Goal: Task Accomplishment & Management: Use online tool/utility

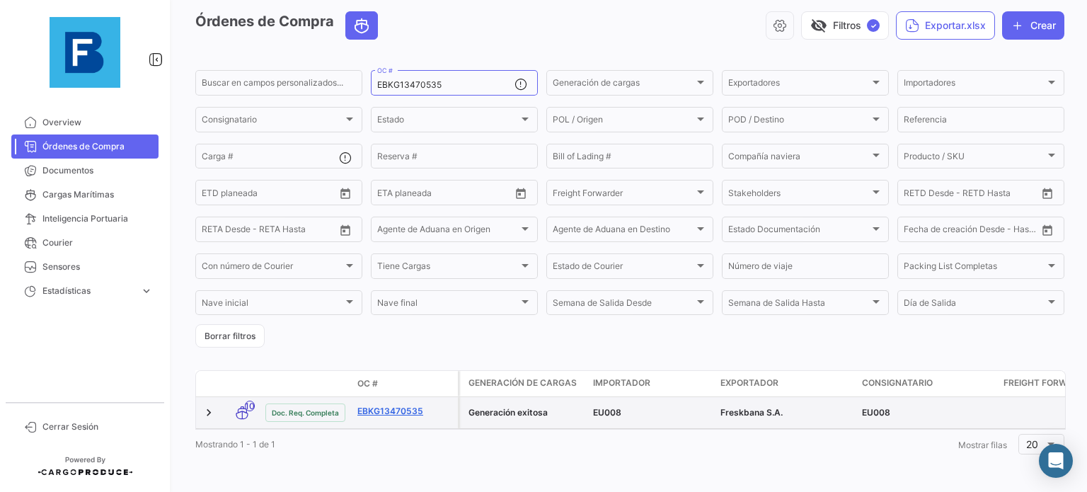
click at [396, 405] on link "EBKG13470535" at bounding box center [404, 411] width 95 height 13
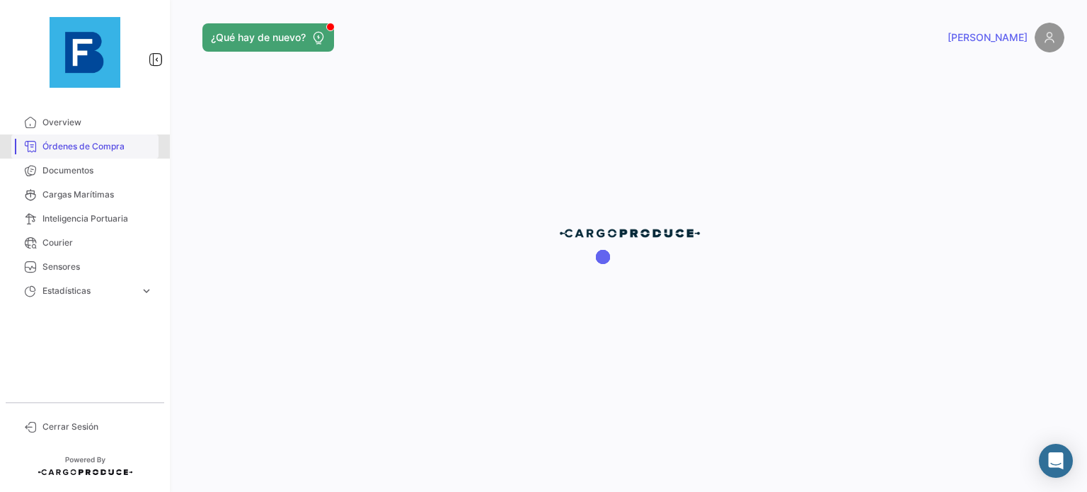
click at [117, 152] on span "Órdenes de Compra" at bounding box center [97, 146] width 110 height 13
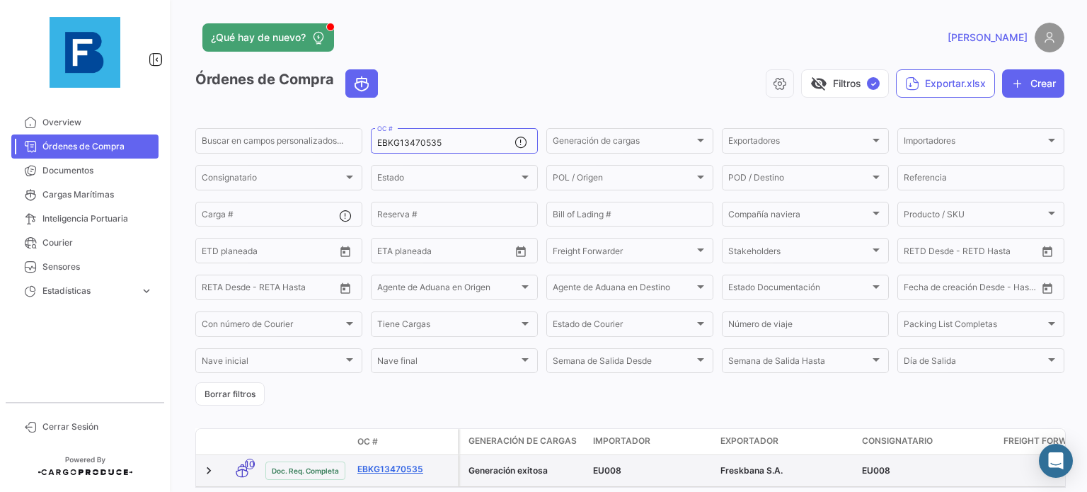
click at [376, 469] on link "EBKG13470535" at bounding box center [404, 469] width 95 height 13
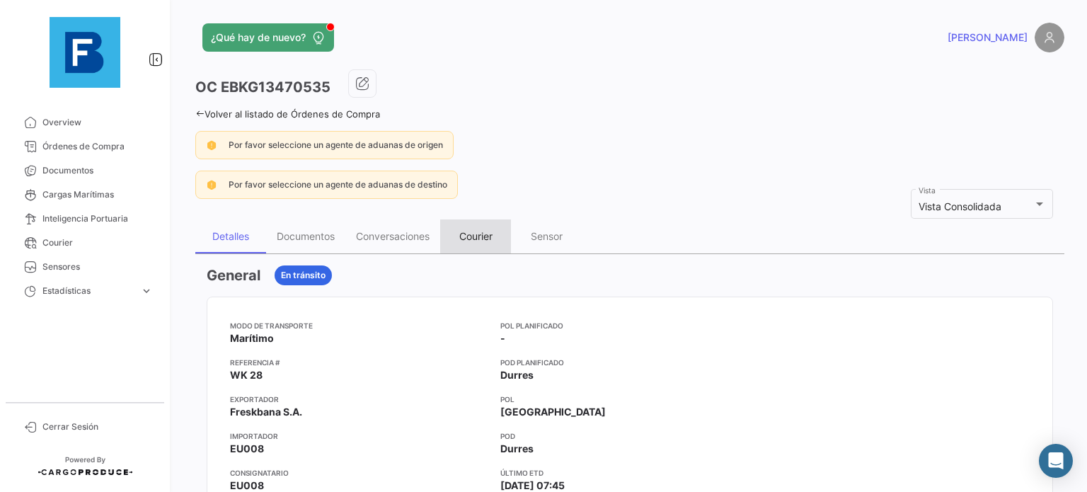
click at [484, 237] on div "Courier" at bounding box center [475, 236] width 33 height 12
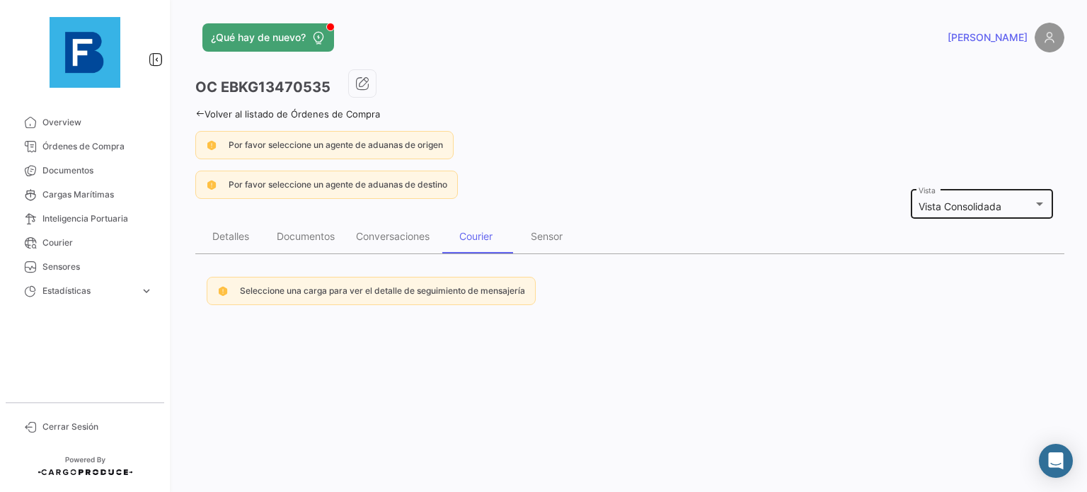
click at [998, 198] on div "Vista Consolidada Vista" at bounding box center [981, 203] width 127 height 33
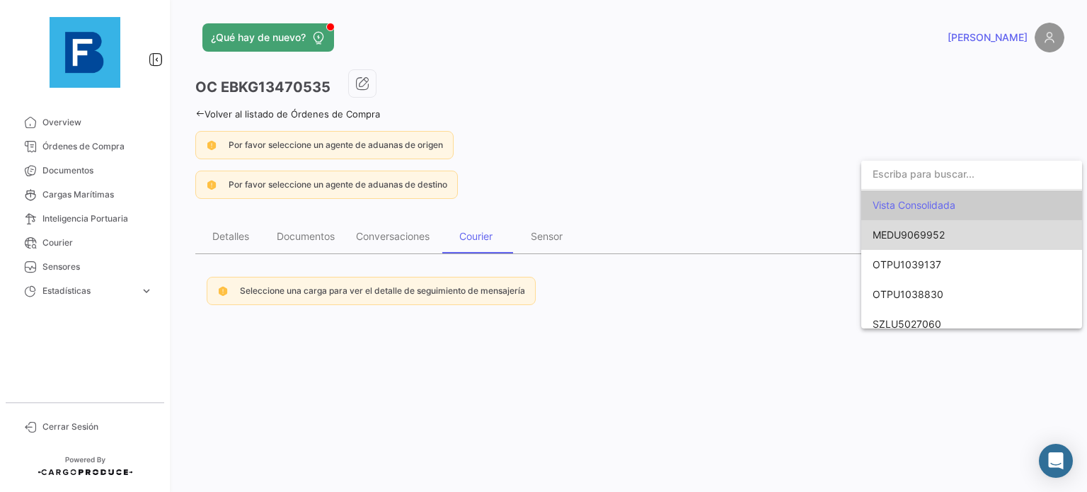
click at [978, 229] on span "MEDU9069952" at bounding box center [971, 235] width 198 height 30
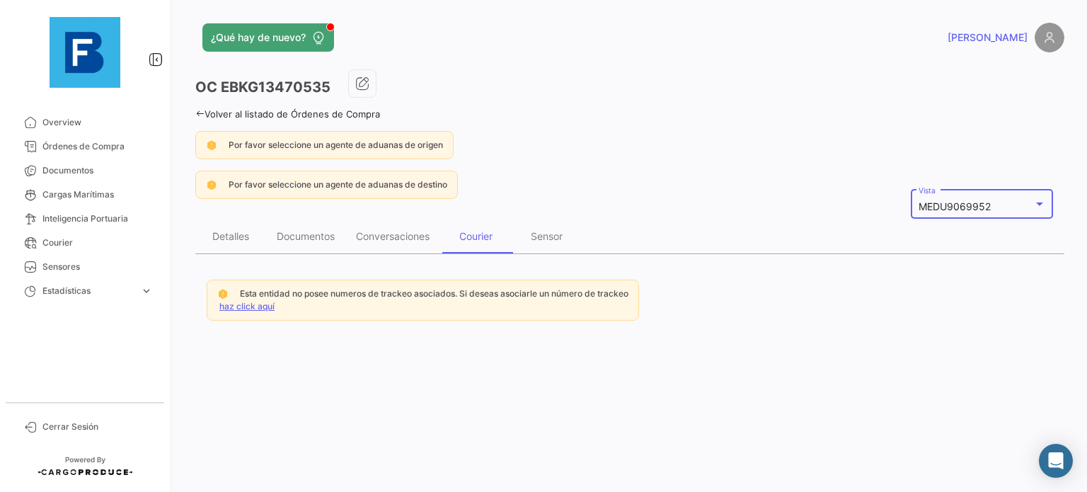
click at [260, 305] on link "haz click aquí" at bounding box center [246, 306] width 55 height 11
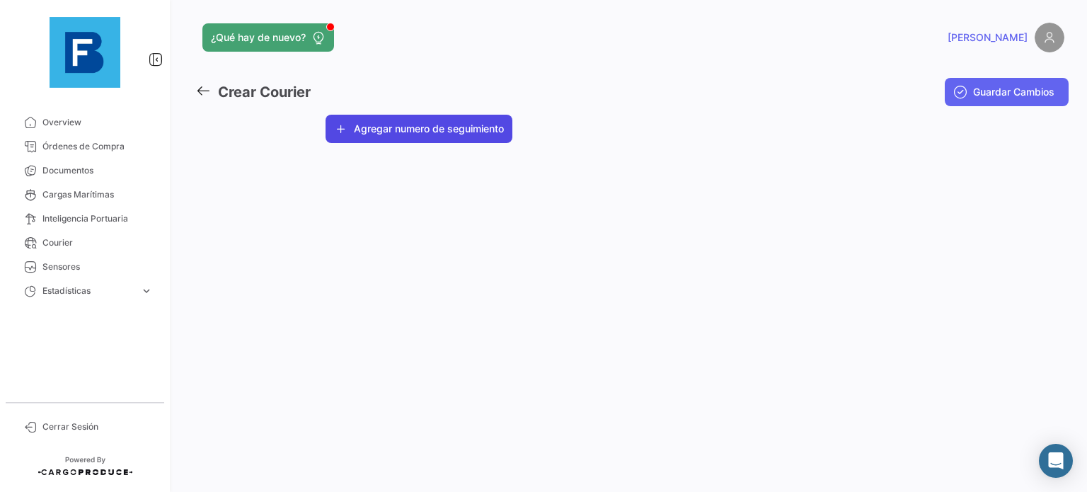
click at [455, 133] on button "Agregar numero de seguimiento" at bounding box center [418, 129] width 187 height 28
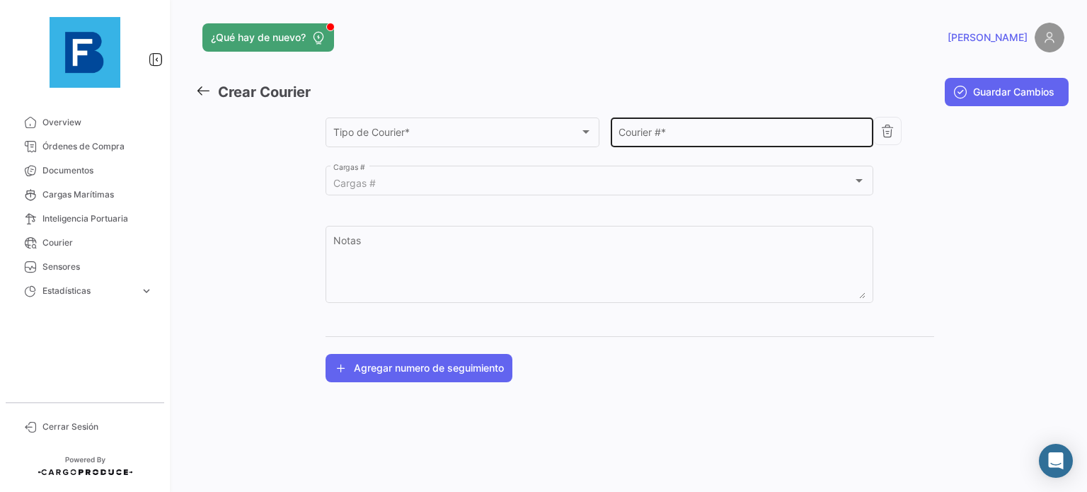
click at [643, 134] on input "Courier # *" at bounding box center [742, 135] width 248 height 12
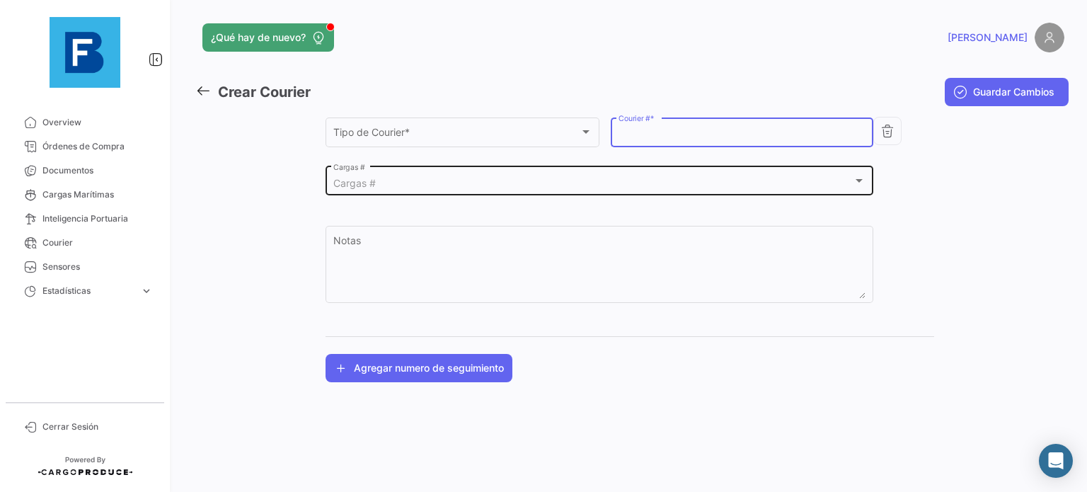
click at [519, 180] on div "Cargas #" at bounding box center [593, 184] width 520 height 12
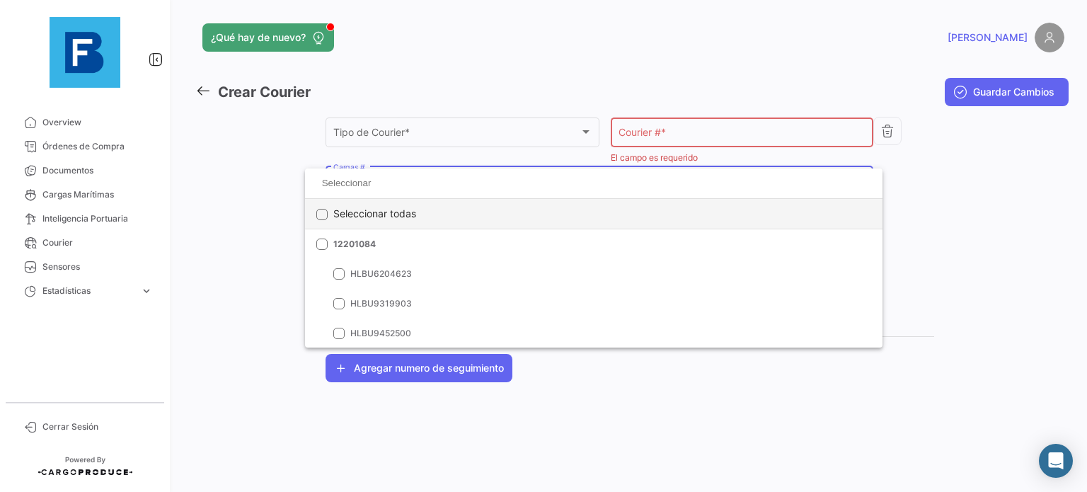
click at [531, 218] on div "Seleccionar todas" at bounding box center [594, 214] width 578 height 30
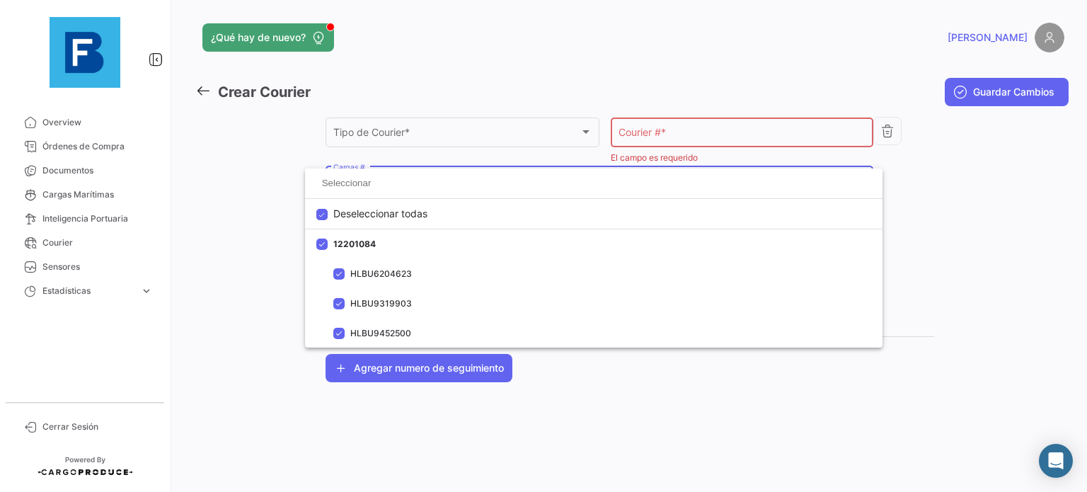
click at [948, 168] on div at bounding box center [543, 246] width 1087 height 492
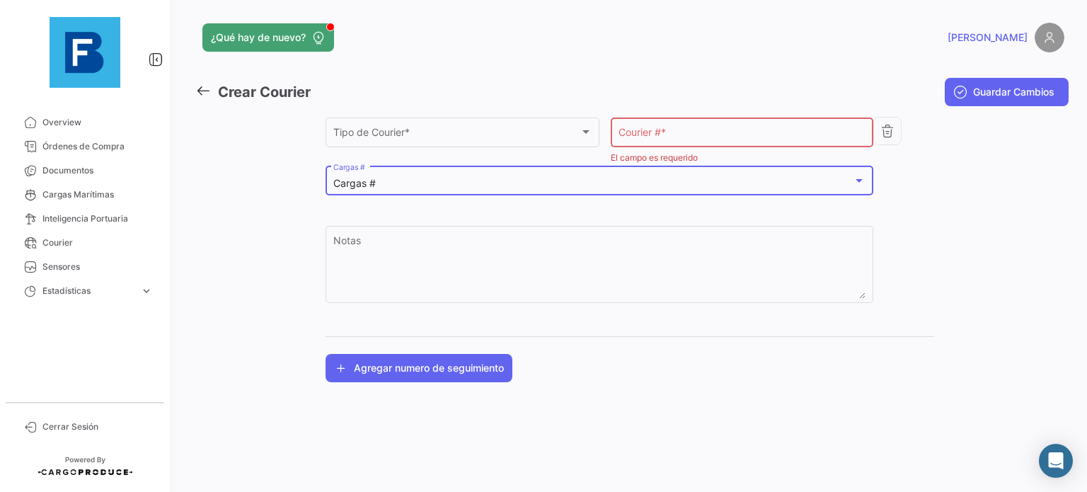
checkbox input "false"
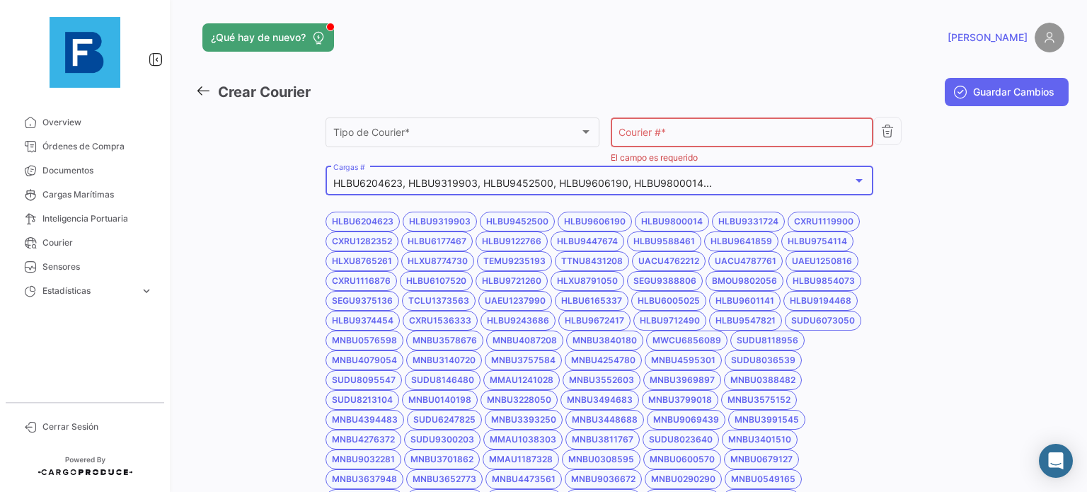
click at [850, 189] on div "HLBU6204623, HLBU9319903, HLBU9452500, HLBU9606190, HLBU9800014..." at bounding box center [599, 184] width 533 height 12
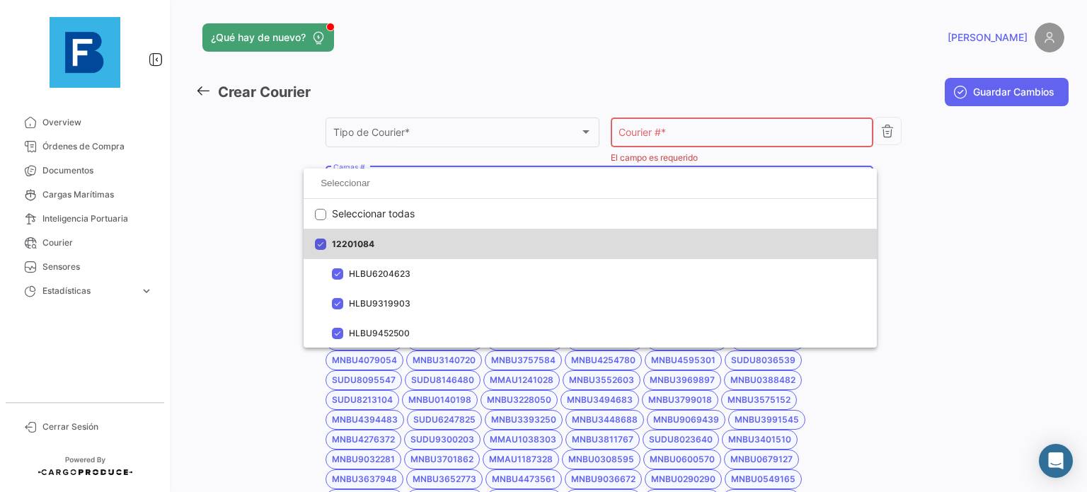
click at [807, 229] on mat-option "12201084" at bounding box center [590, 244] width 573 height 30
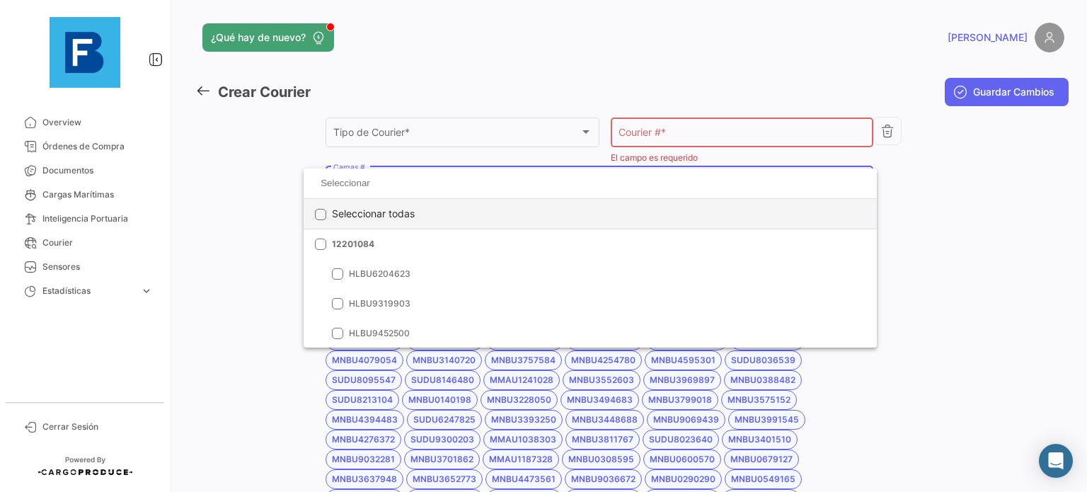
click at [579, 227] on div "Seleccionar todas" at bounding box center [590, 214] width 573 height 30
click at [570, 222] on div "Deseleccionar todas" at bounding box center [590, 214] width 573 height 30
checkbox input "false"
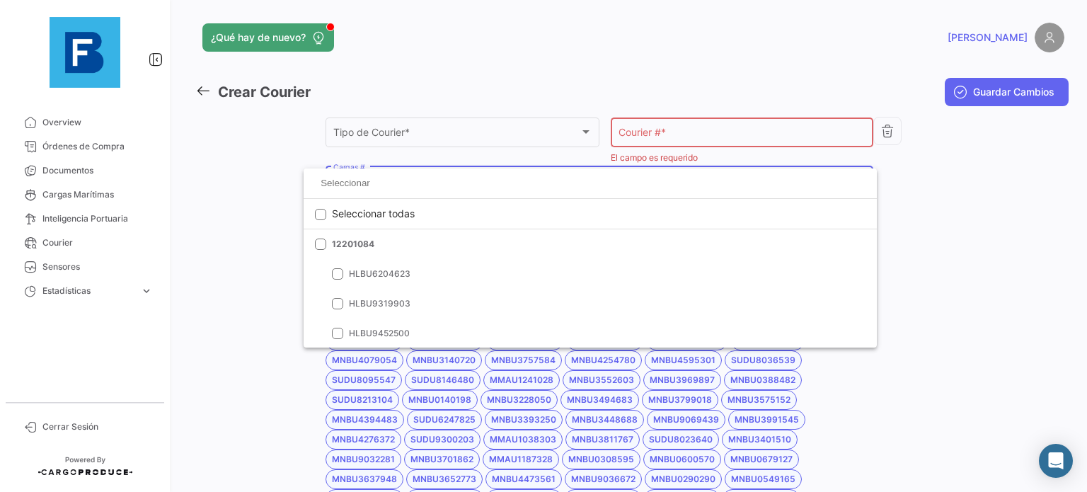
click at [945, 278] on div at bounding box center [543, 246] width 1087 height 492
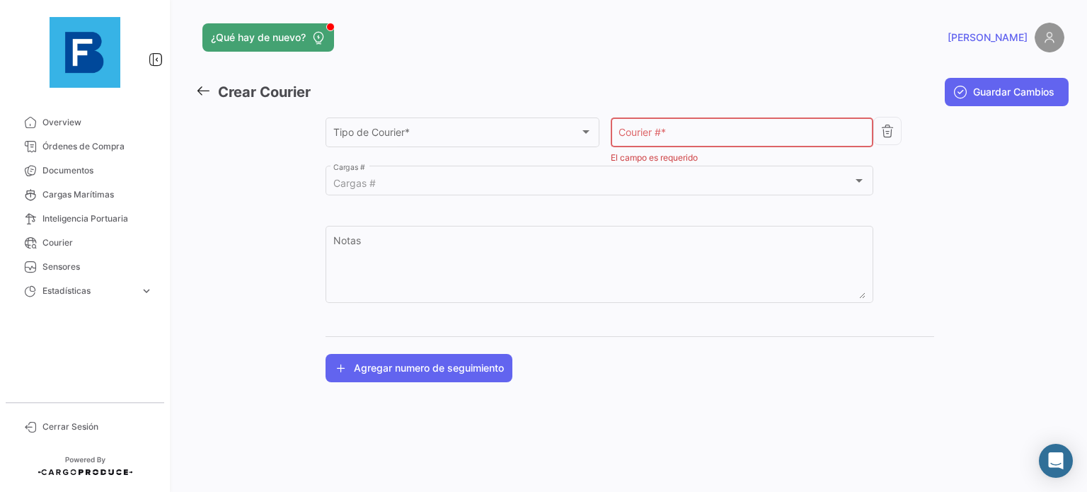
click at [207, 90] on icon at bounding box center [203, 91] width 16 height 16
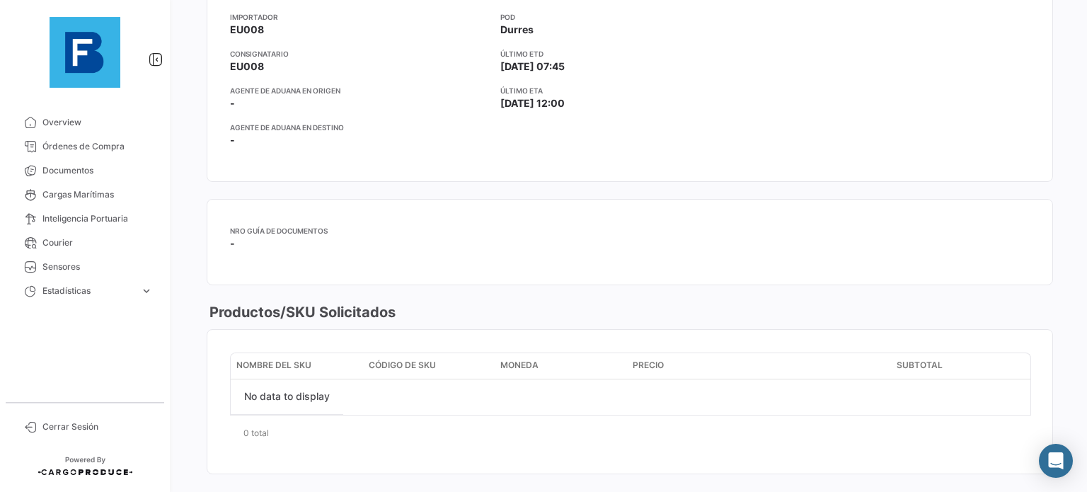
scroll to position [425, 0]
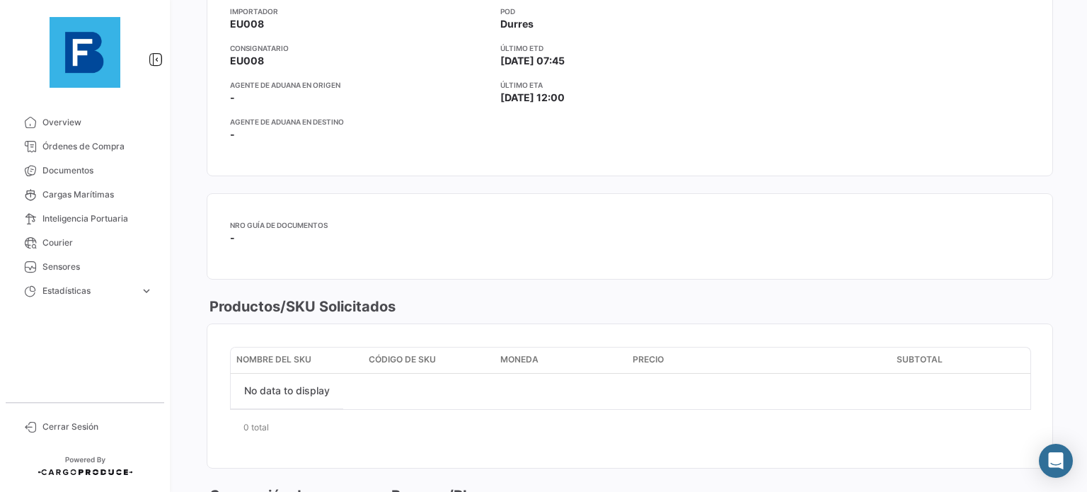
click at [267, 223] on app-card-info-title "Nro guía de documentos" at bounding box center [430, 224] width 400 height 11
drag, startPoint x: 285, startPoint y: 225, endPoint x: 340, endPoint y: 230, distance: 54.7
click at [338, 230] on app-card-info-label "Nro guía de documentos -" at bounding box center [430, 231] width 400 height 25
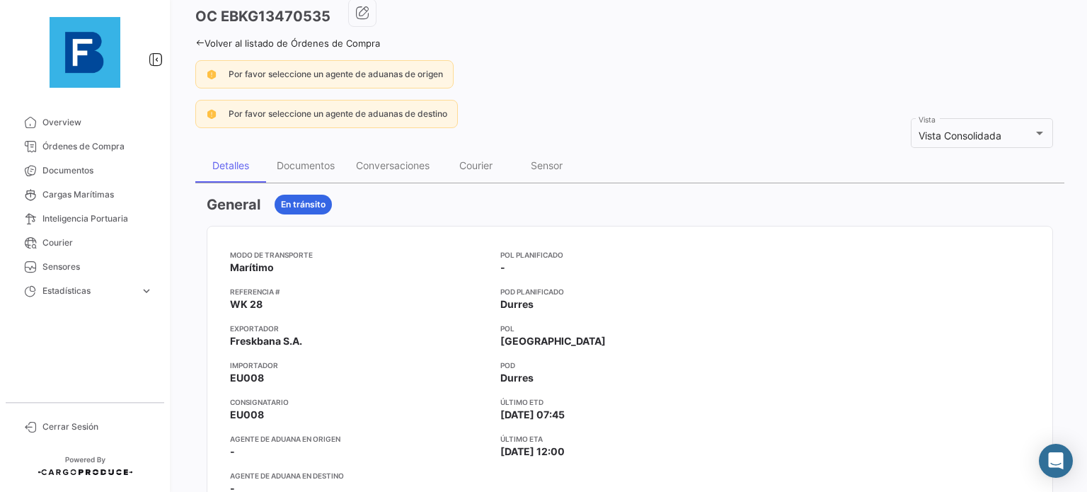
scroll to position [0, 0]
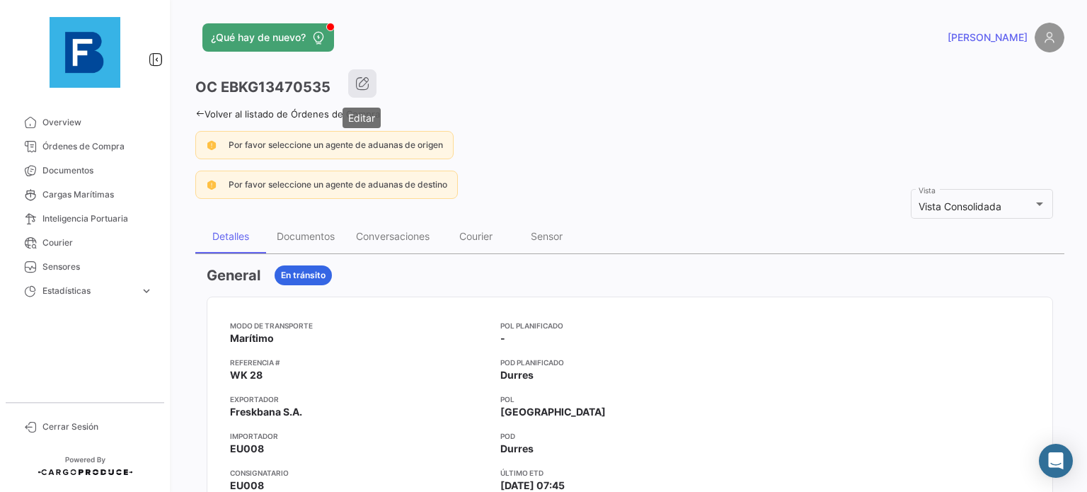
click at [362, 83] on icon "button" at bounding box center [362, 83] width 14 height 14
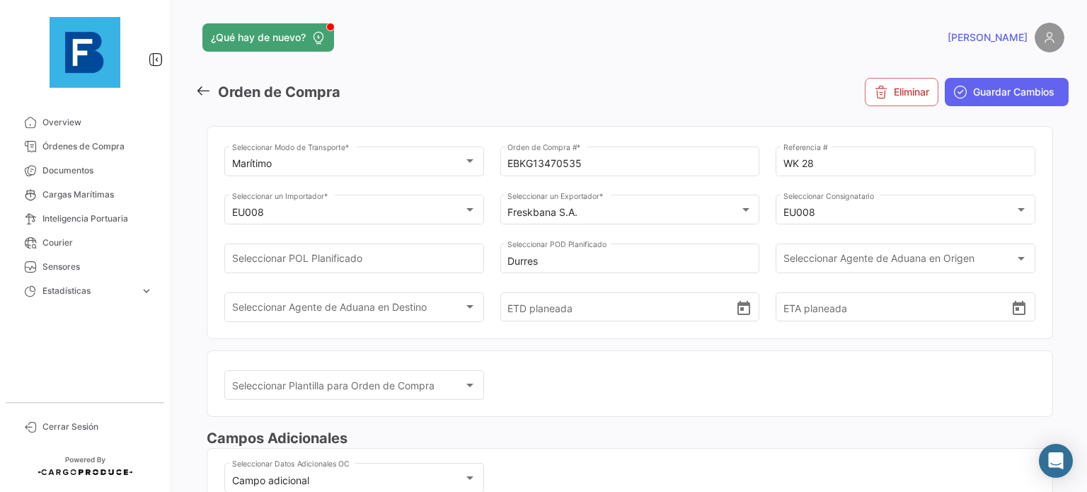
click at [207, 93] on icon at bounding box center [203, 91] width 16 height 16
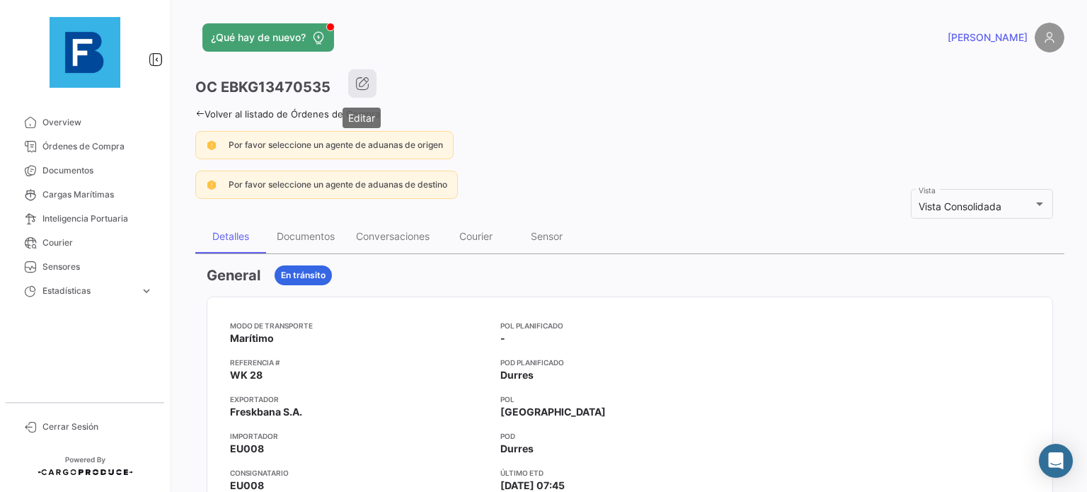
click at [348, 79] on button "button" at bounding box center [362, 83] width 28 height 28
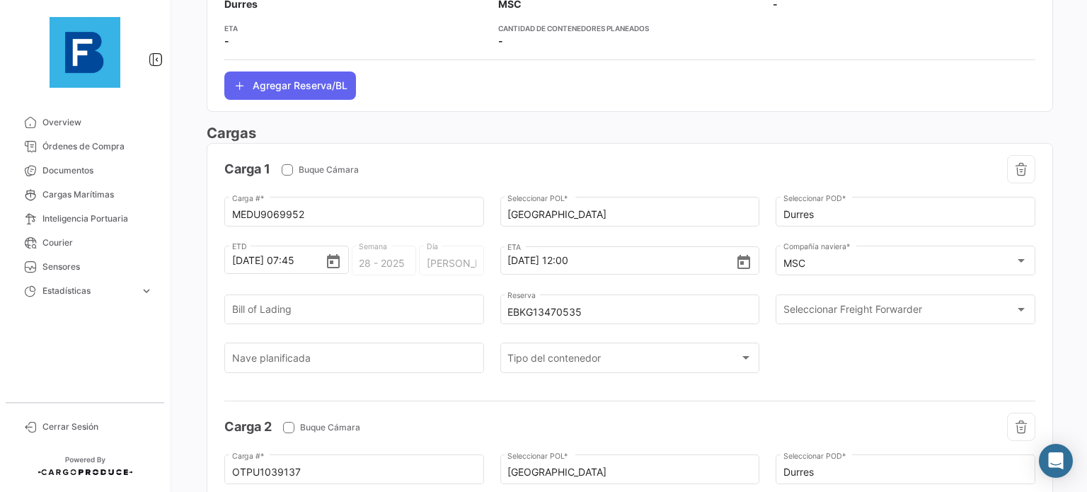
scroll to position [349, 0]
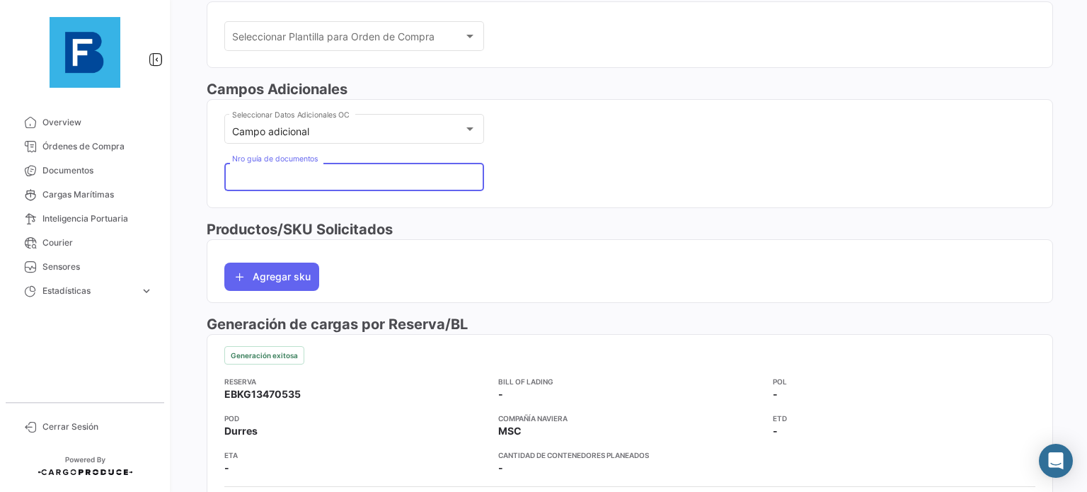
click at [381, 178] on input "Nro guía de documentos" at bounding box center [348, 177] width 232 height 50
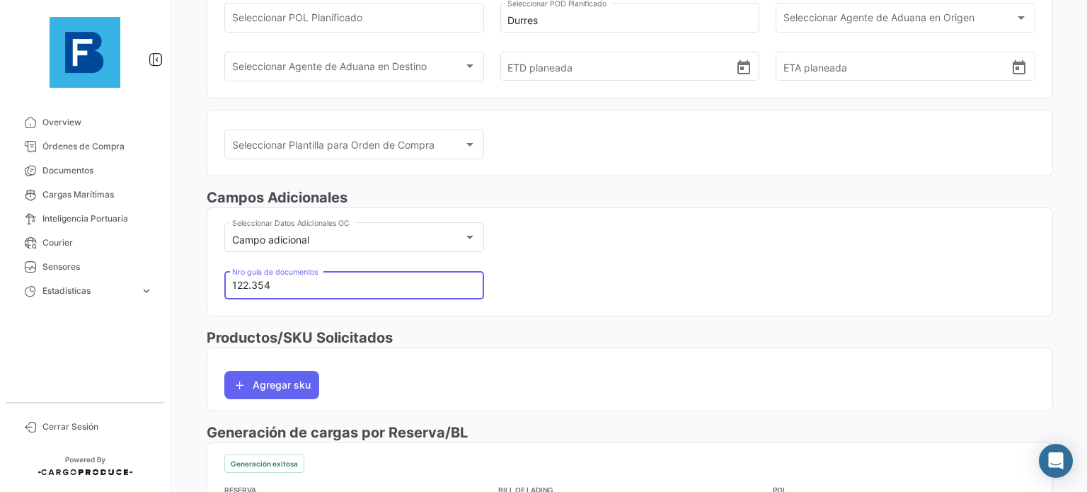
scroll to position [207, 0]
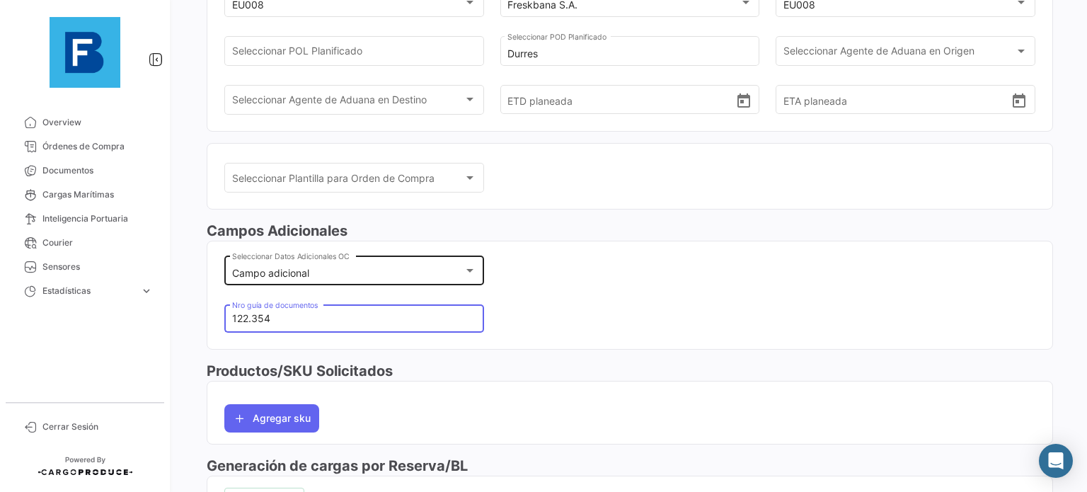
type input "122.354"
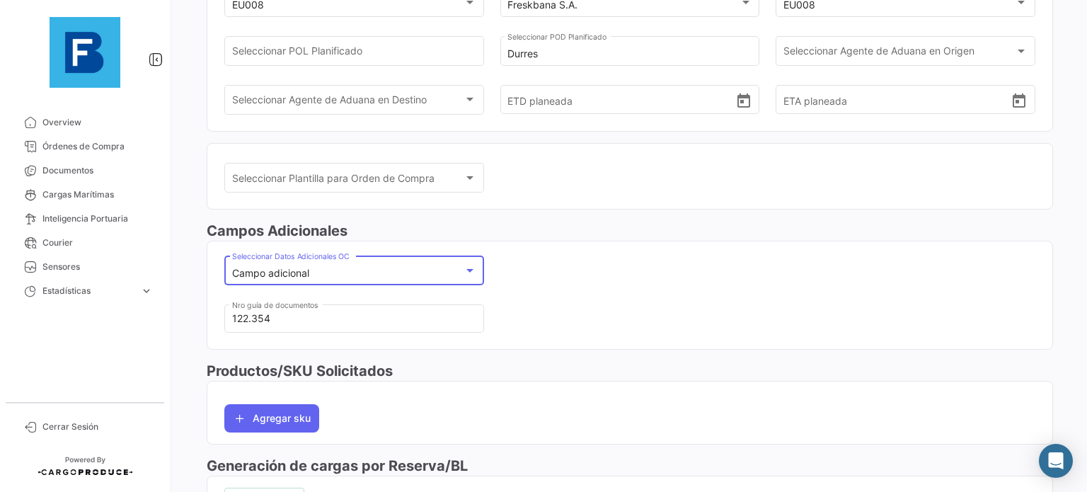
click at [410, 267] on div "Campo adicional" at bounding box center [348, 273] width 232 height 12
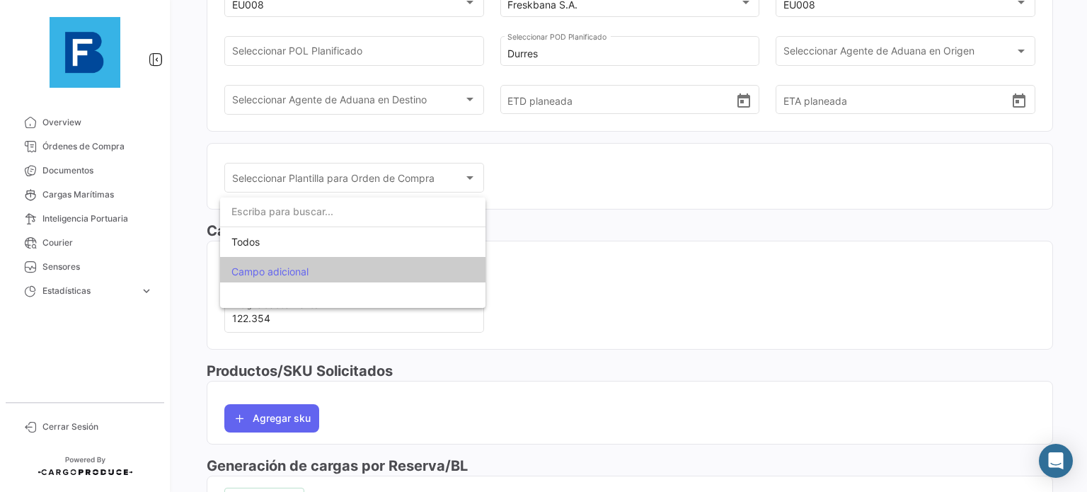
scroll to position [0, 0]
click at [657, 299] on div at bounding box center [543, 246] width 1087 height 492
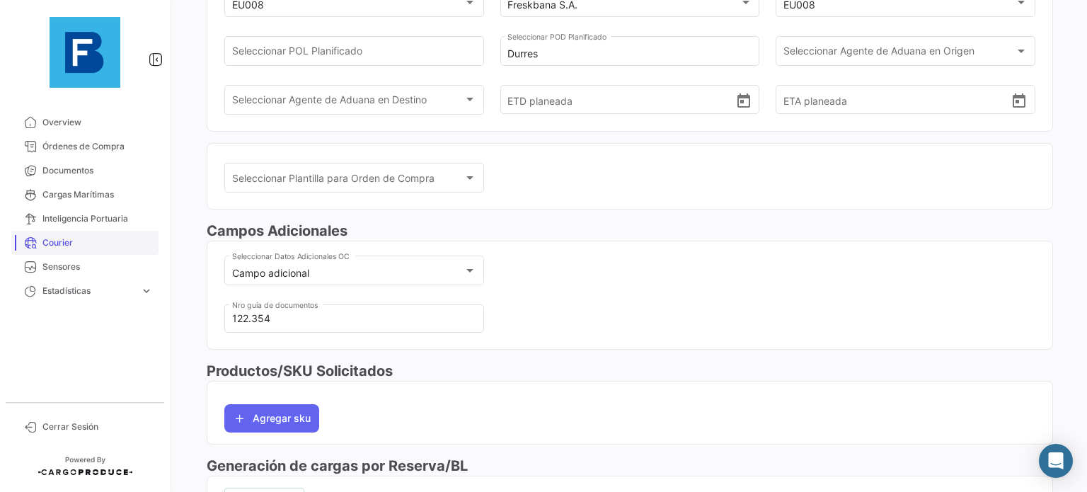
click at [42, 243] on span "Courier" at bounding box center [97, 242] width 110 height 13
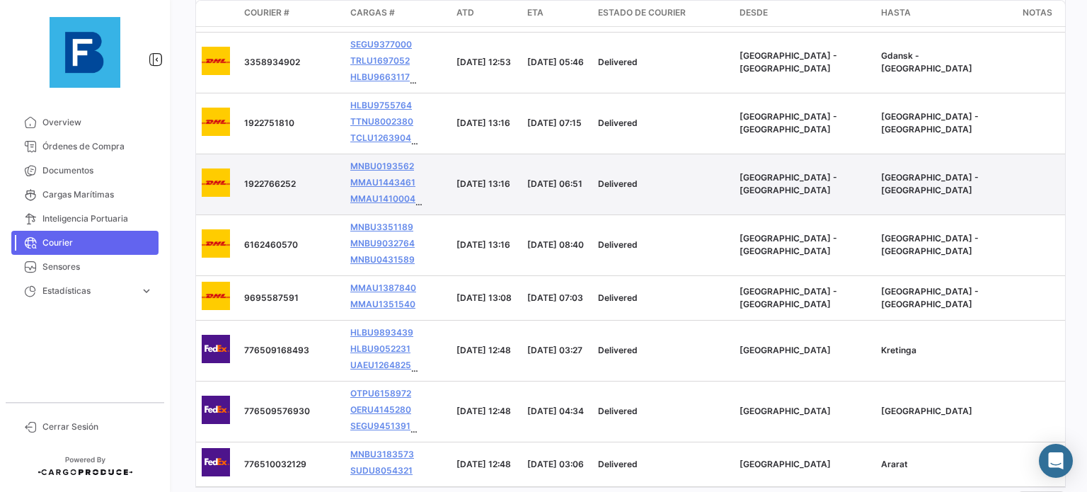
scroll to position [402, 0]
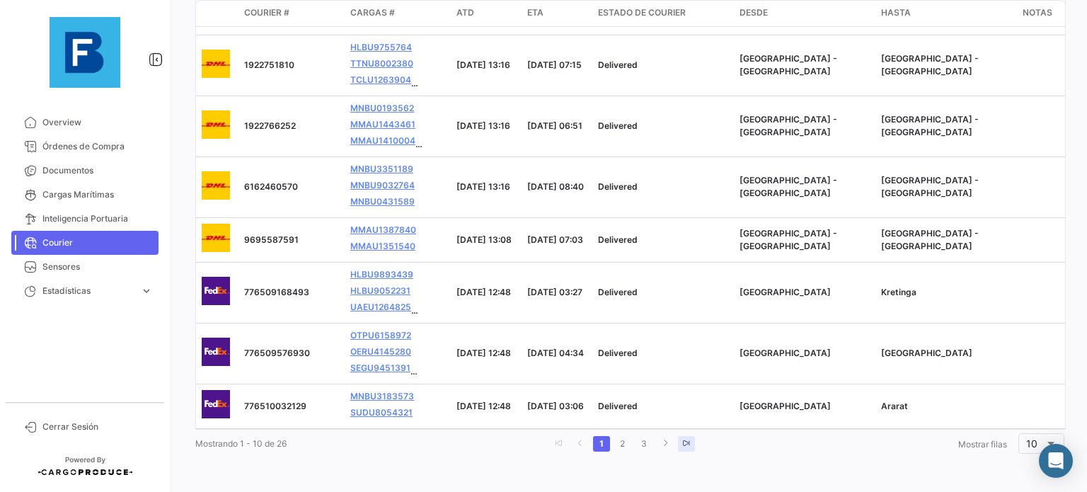
click at [678, 444] on link "go to last page" at bounding box center [686, 444] width 17 height 16
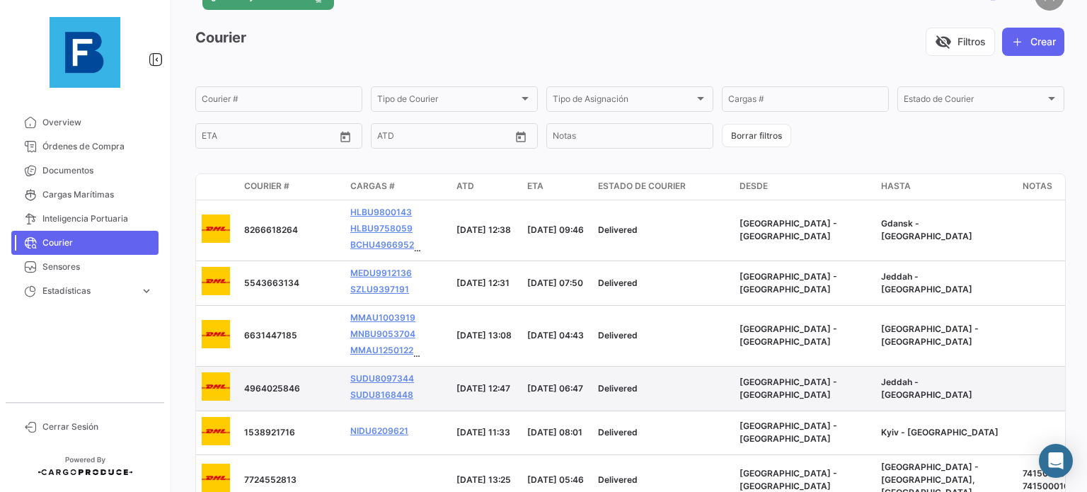
scroll to position [0, 0]
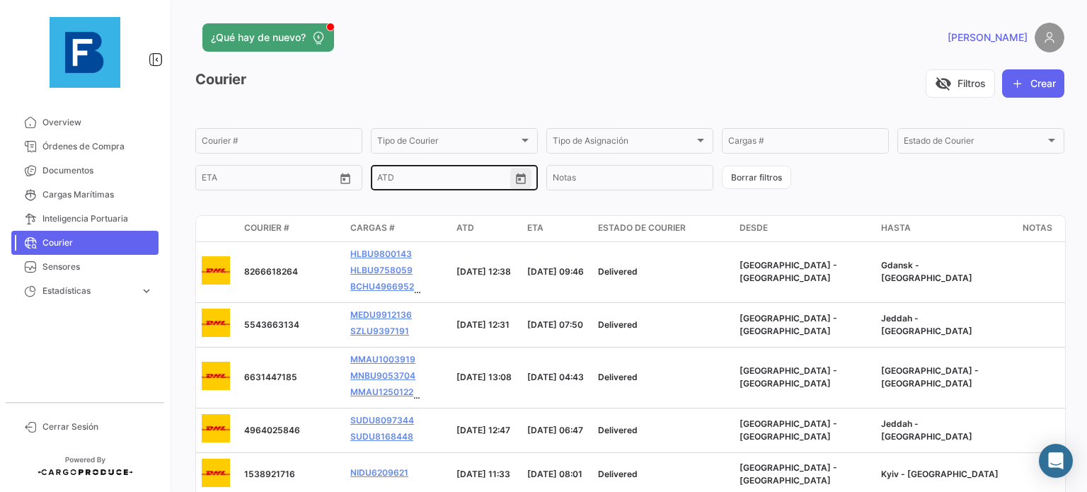
click at [516, 177] on icon "Open calendar" at bounding box center [521, 178] width 10 height 11
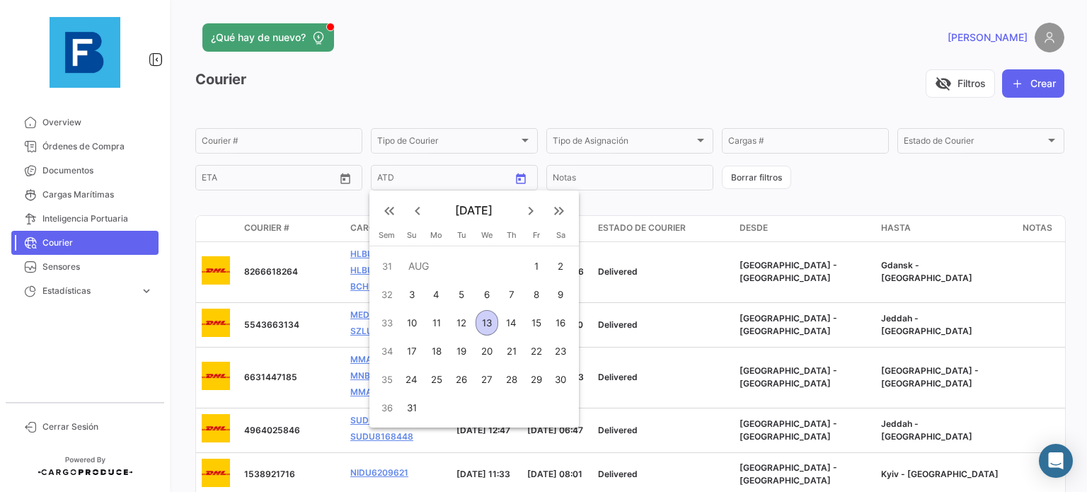
click at [489, 327] on div "13" at bounding box center [486, 322] width 23 height 25
type input "[DATE]"
click at [661, 305] on div at bounding box center [543, 246] width 1087 height 492
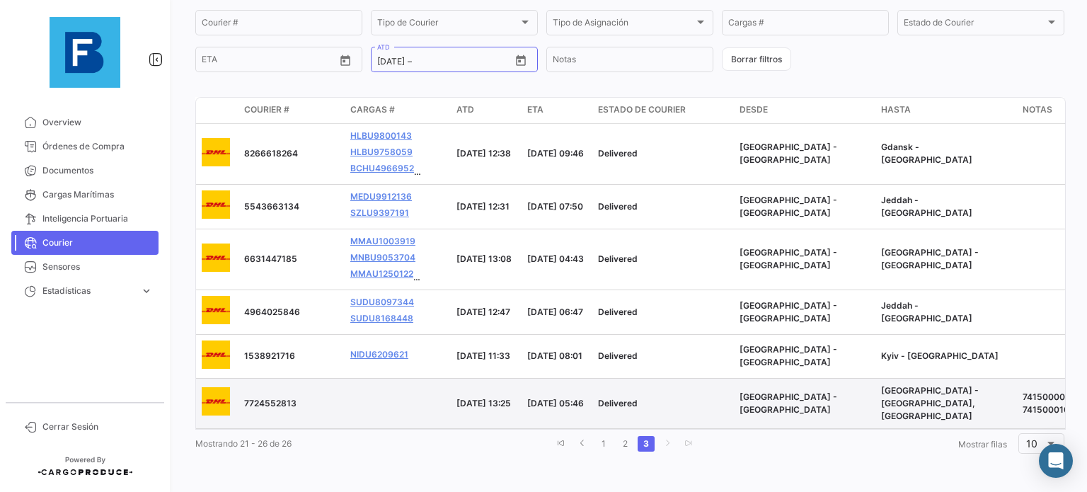
click at [447, 403] on datatable-body-cell at bounding box center [398, 404] width 106 height 50
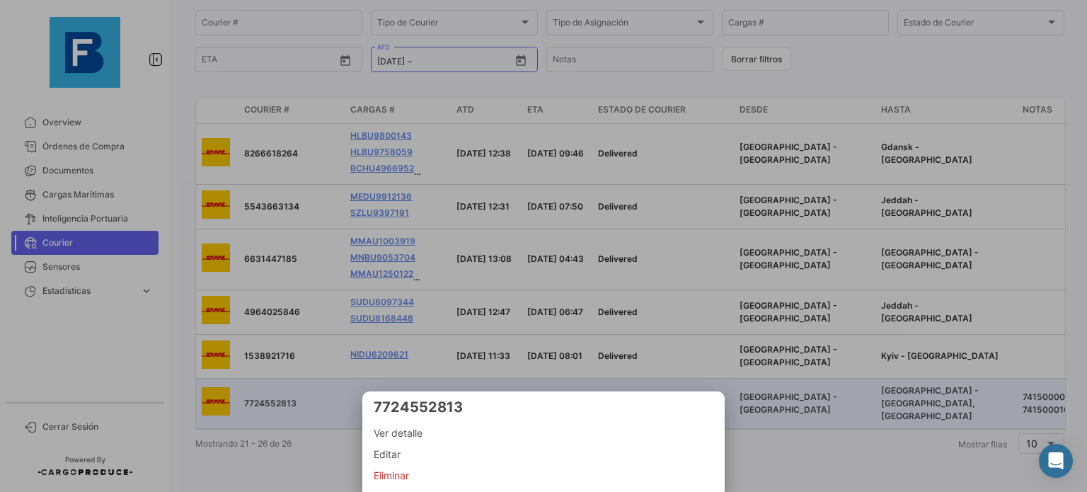
click at [390, 397] on div "7724552813 Ver detalle Editar Eliminar" at bounding box center [543, 441] width 362 height 100
click at [311, 401] on div at bounding box center [543, 246] width 1087 height 492
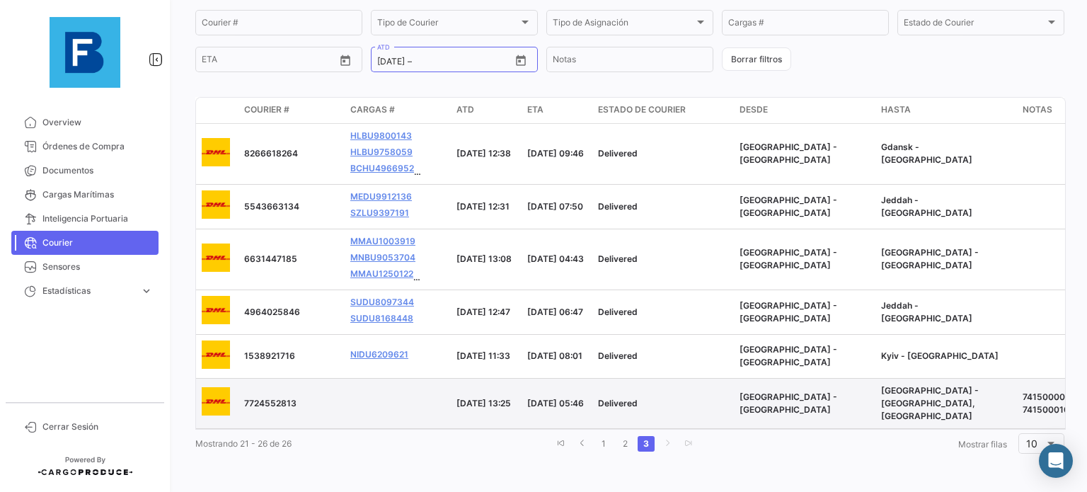
click at [385, 398] on datatable-body-cell at bounding box center [398, 404] width 106 height 50
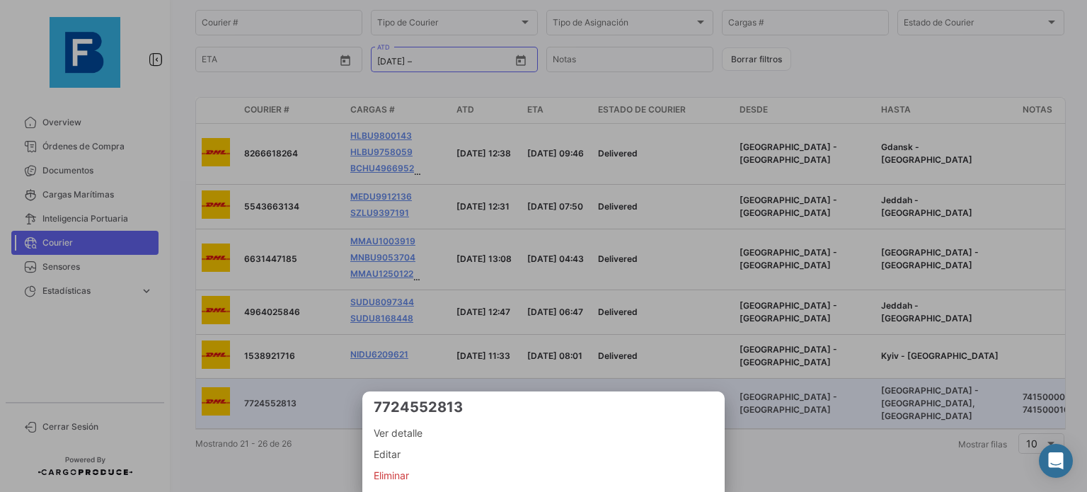
click at [394, 451] on span "Editar" at bounding box center [544, 454] width 340 height 17
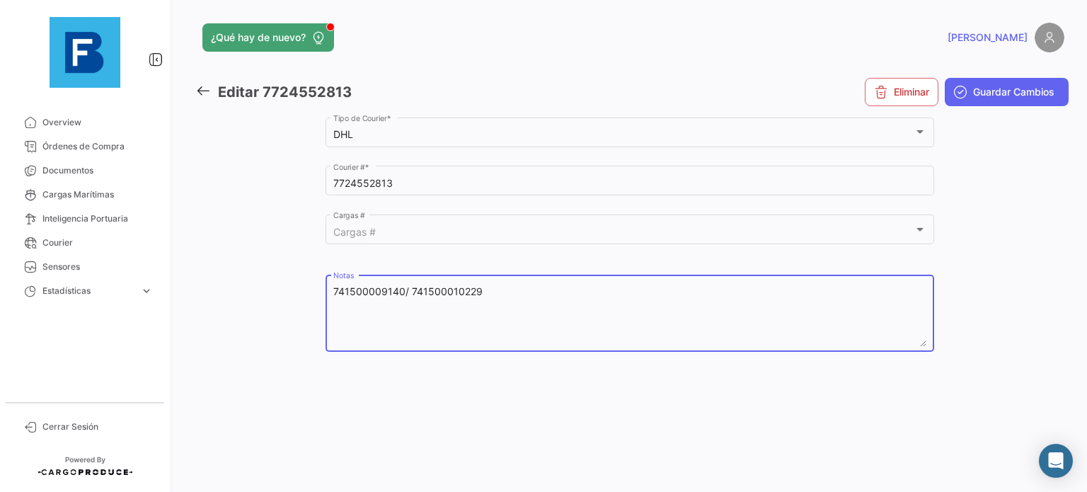
click at [372, 292] on textarea "741500009140/ 741500010229" at bounding box center [630, 315] width 594 height 62
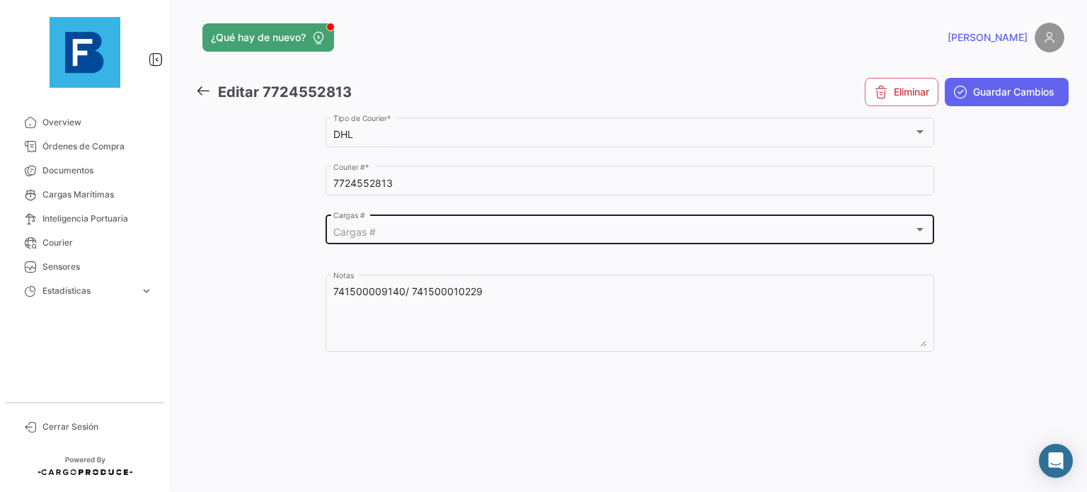
click at [402, 224] on div "Cargas # Cargas #" at bounding box center [630, 228] width 594 height 33
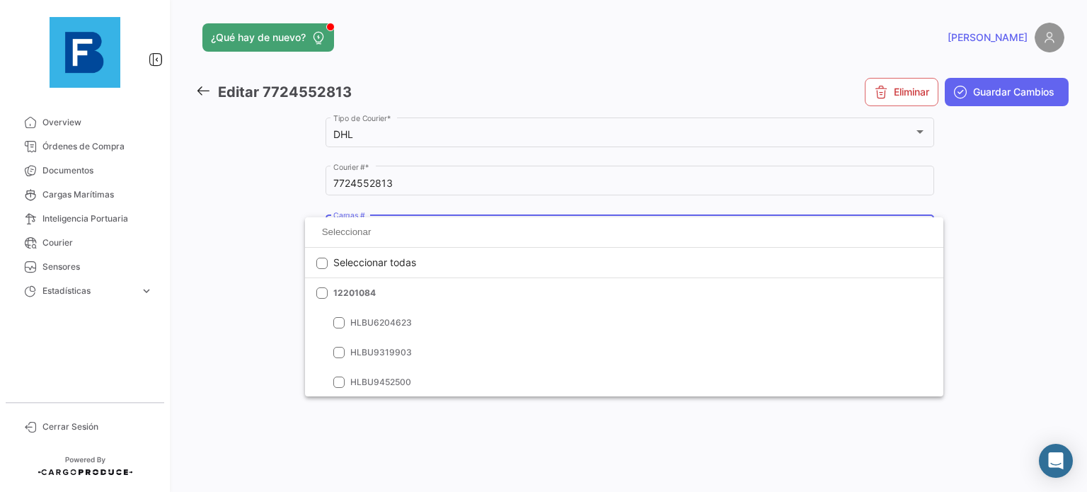
click at [402, 232] on input at bounding box center [624, 231] width 616 height 21
paste input "741500009140"
type input "741500009140"
drag, startPoint x: 401, startPoint y: 236, endPoint x: 294, endPoint y: 238, distance: 106.9
click at [294, 238] on div "741500009140 clear" at bounding box center [543, 246] width 1087 height 492
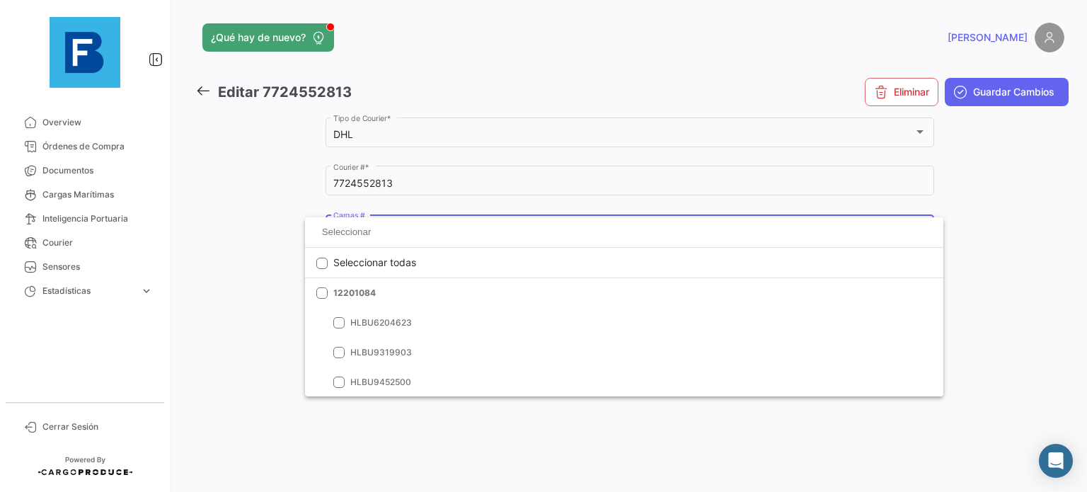
click at [273, 192] on div at bounding box center [543, 246] width 1087 height 492
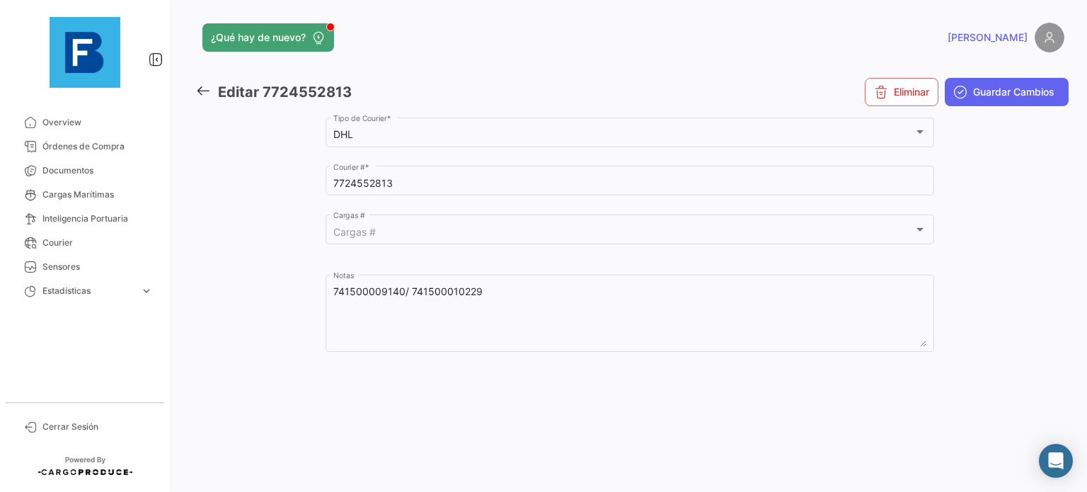
click at [202, 89] on icon at bounding box center [203, 91] width 16 height 16
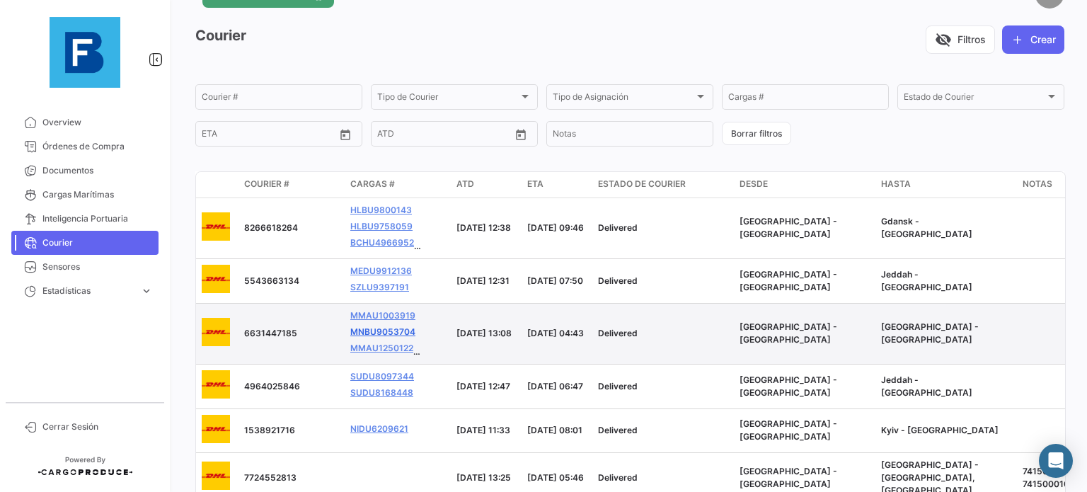
scroll to position [123, 0]
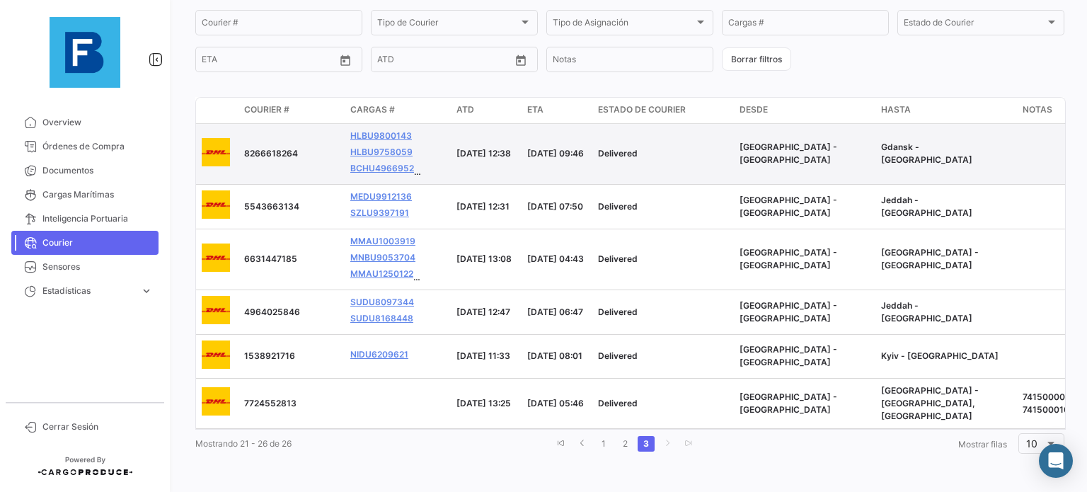
click at [289, 149] on span "8266618264" at bounding box center [271, 153] width 54 height 11
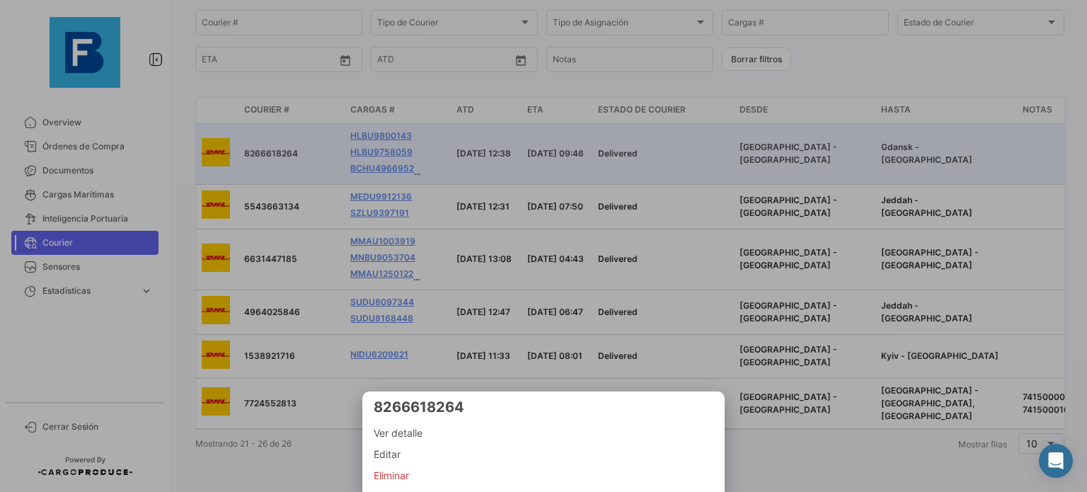
click at [415, 434] on span "Ver detalle" at bounding box center [544, 433] width 340 height 17
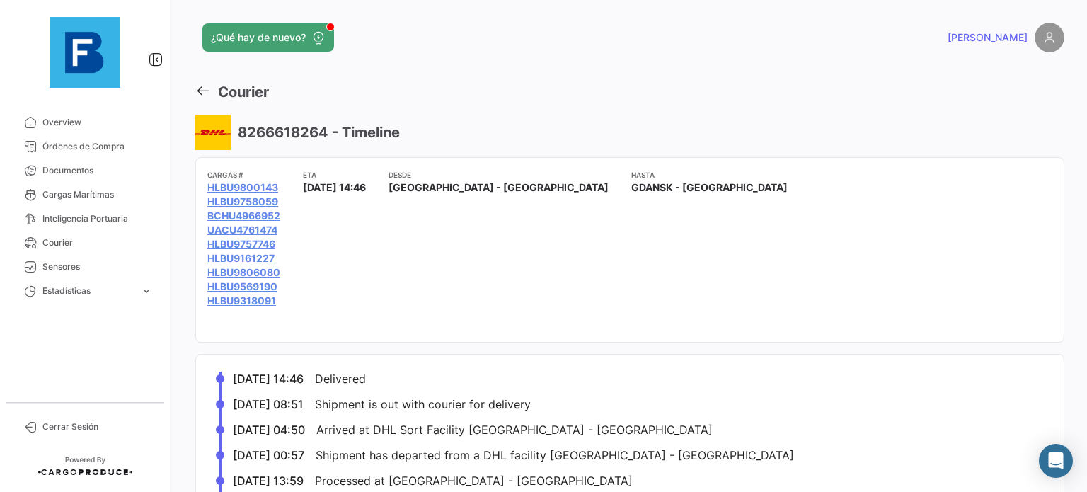
click at [205, 91] on icon at bounding box center [203, 91] width 16 height 16
